Goal: Information Seeking & Learning: Learn about a topic

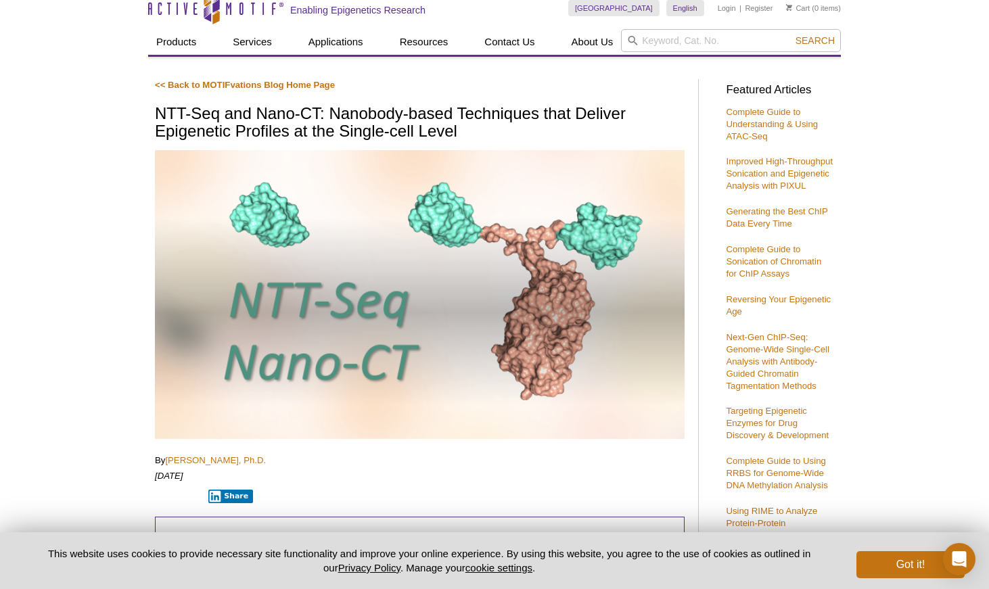
scroll to position [24, 0]
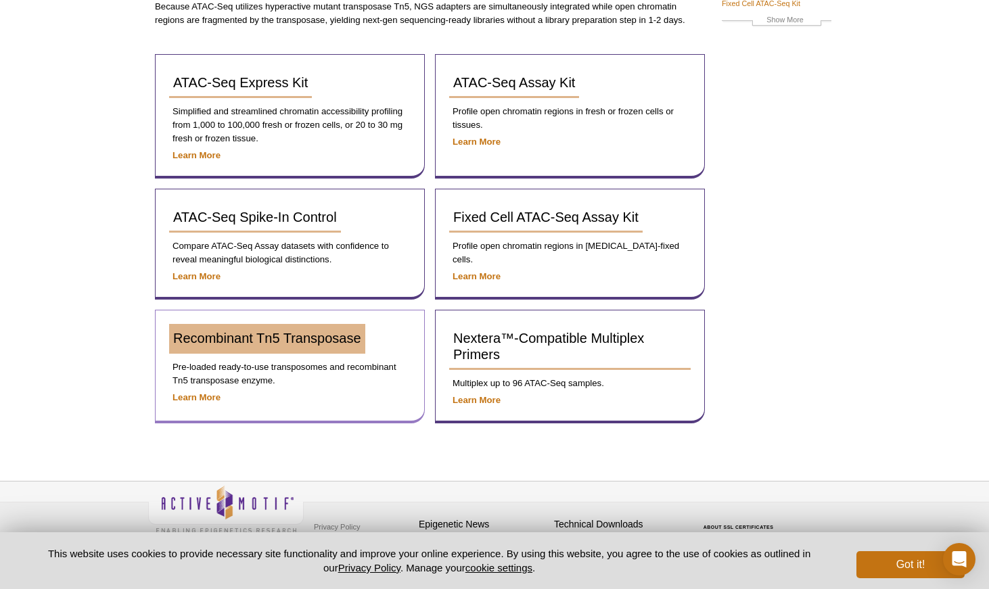
scroll to position [178, 0]
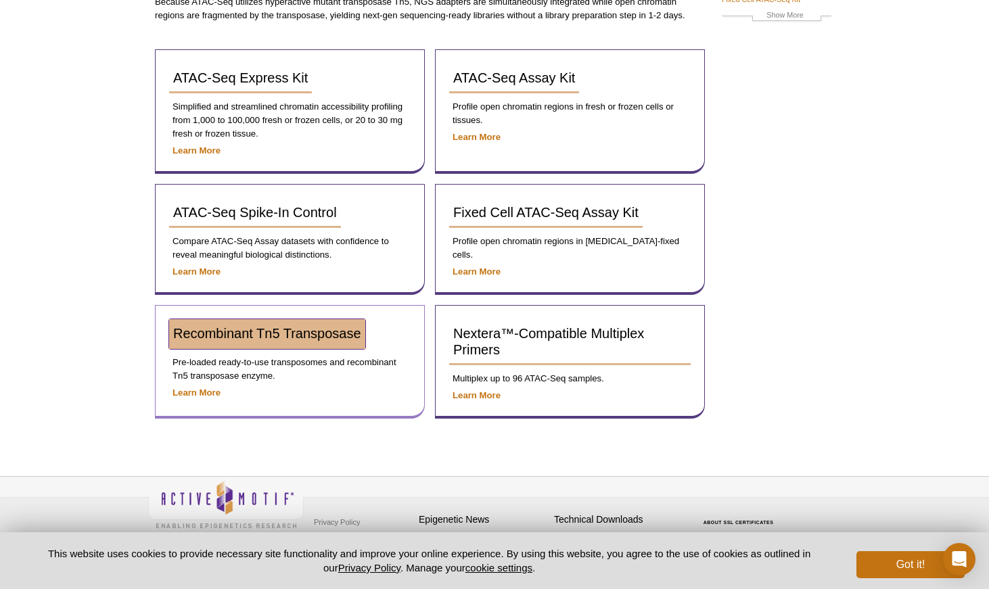
click at [325, 346] on link "Recombinant Tn5 Transposase" at bounding box center [267, 334] width 196 height 30
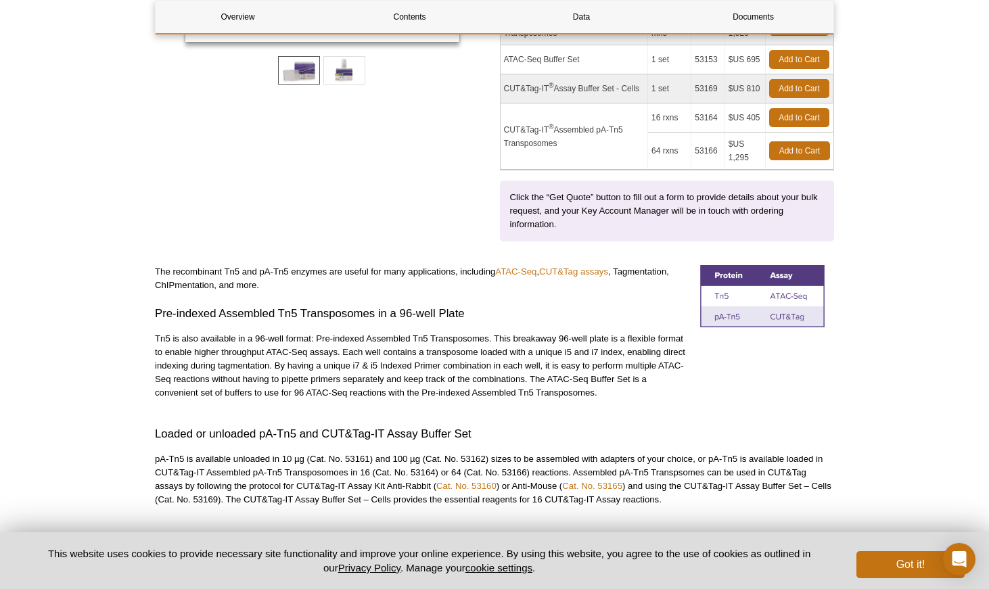
scroll to position [390, 0]
